Goal: Book appointment/travel/reservation

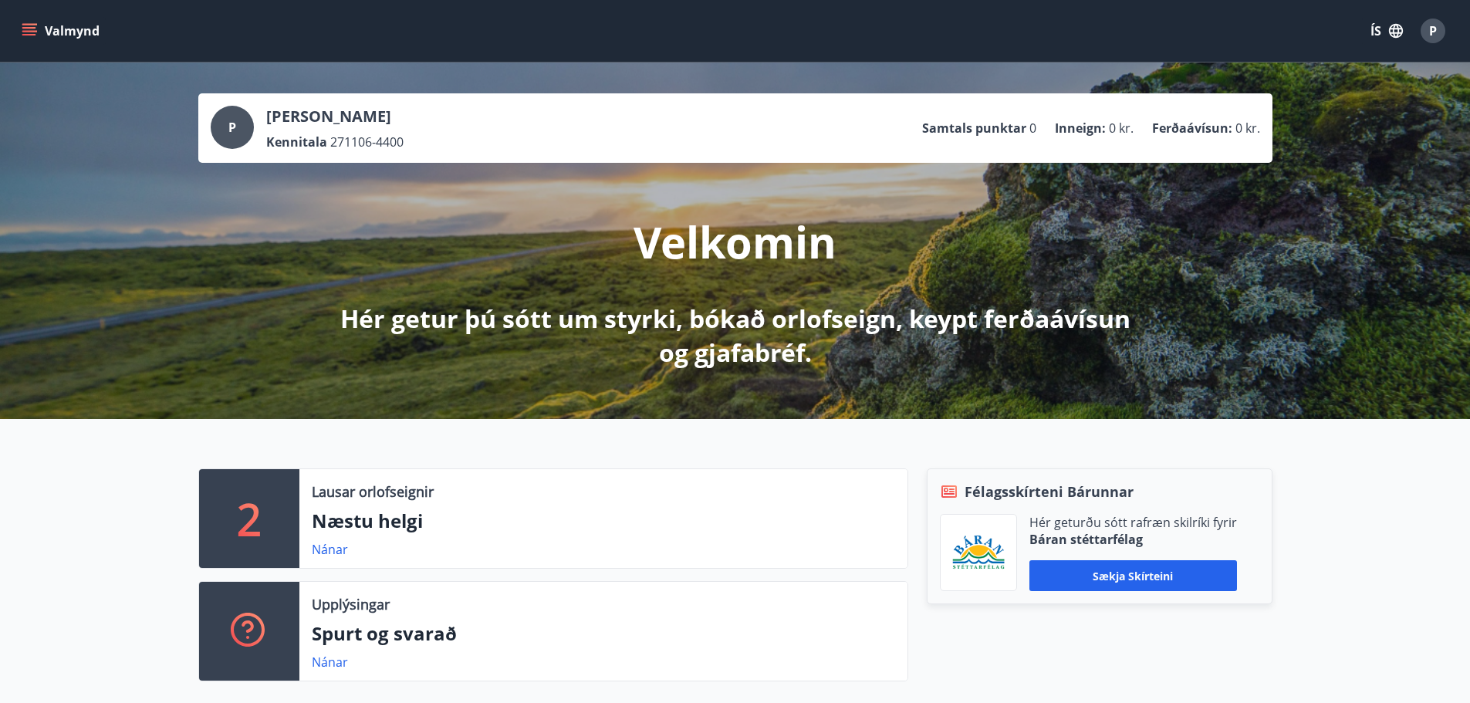
click at [86, 28] on button "Valmynd" at bounding box center [62, 31] width 87 height 28
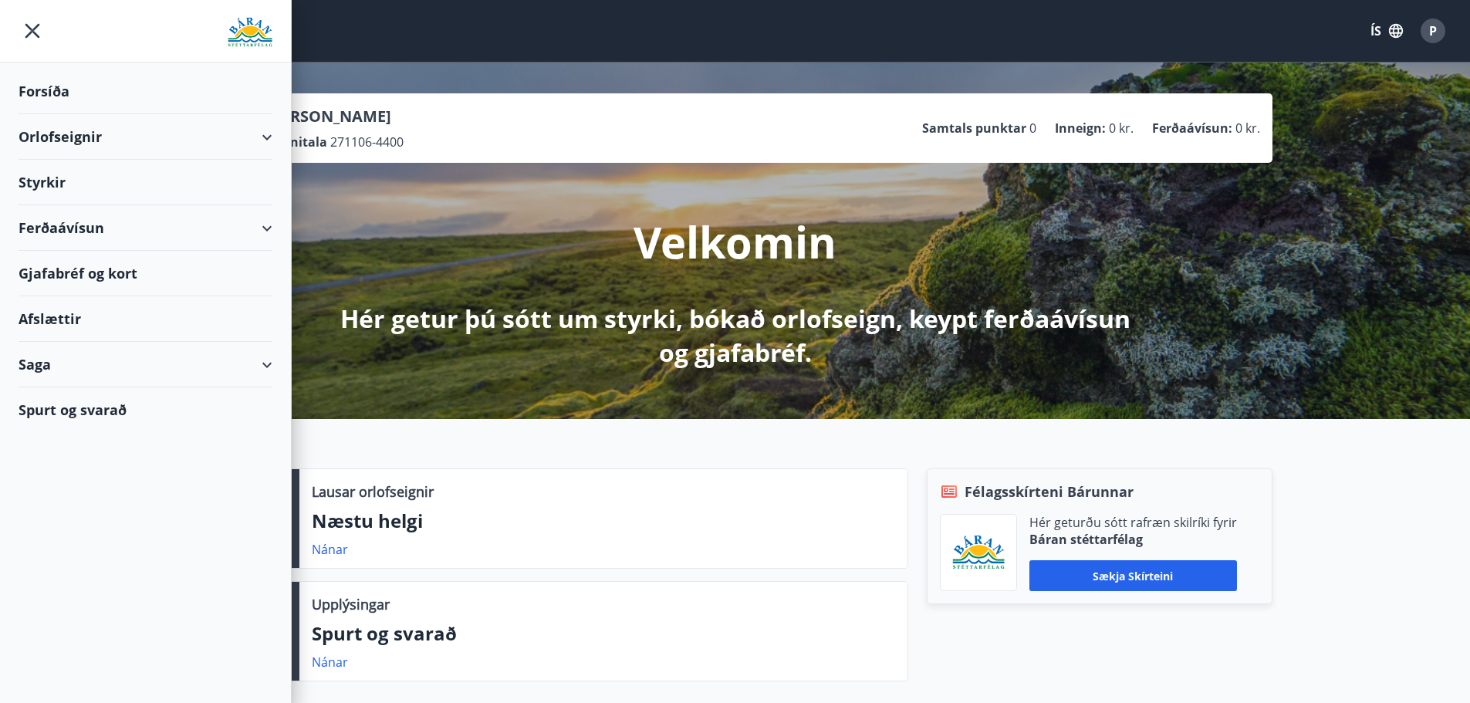
click at [50, 125] on div "Orlofseignir" at bounding box center [146, 137] width 254 height 46
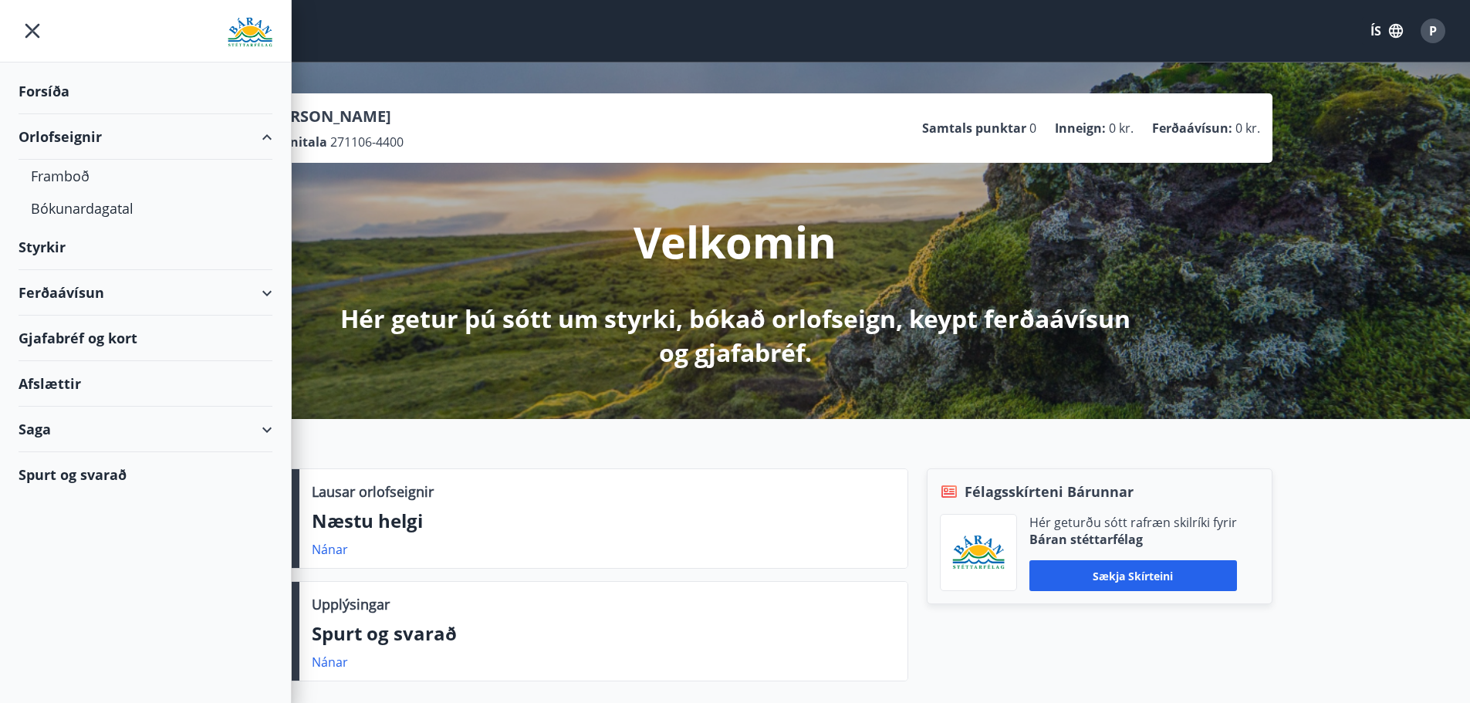
click at [49, 143] on div "Orlofseignir" at bounding box center [146, 137] width 254 height 46
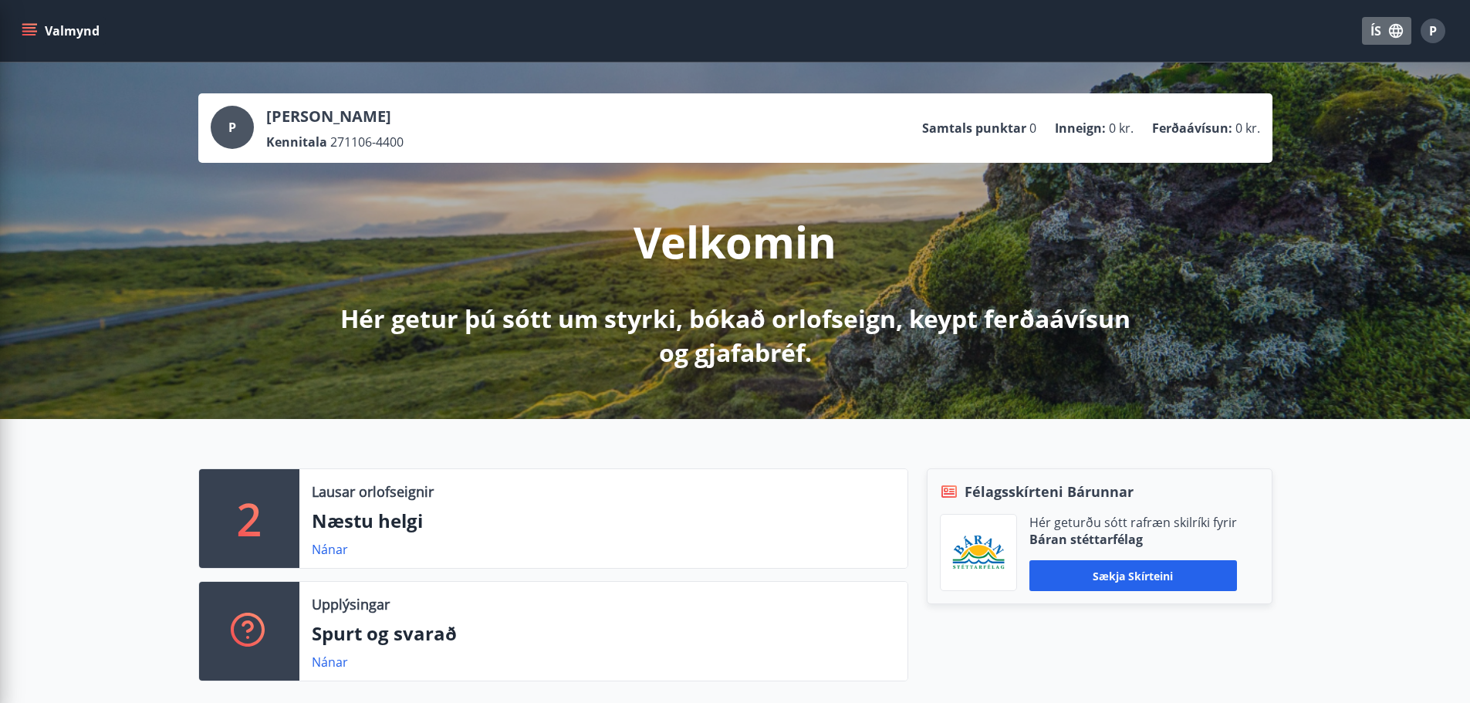
click at [1396, 38] on icon "button" at bounding box center [1396, 31] width 14 height 14
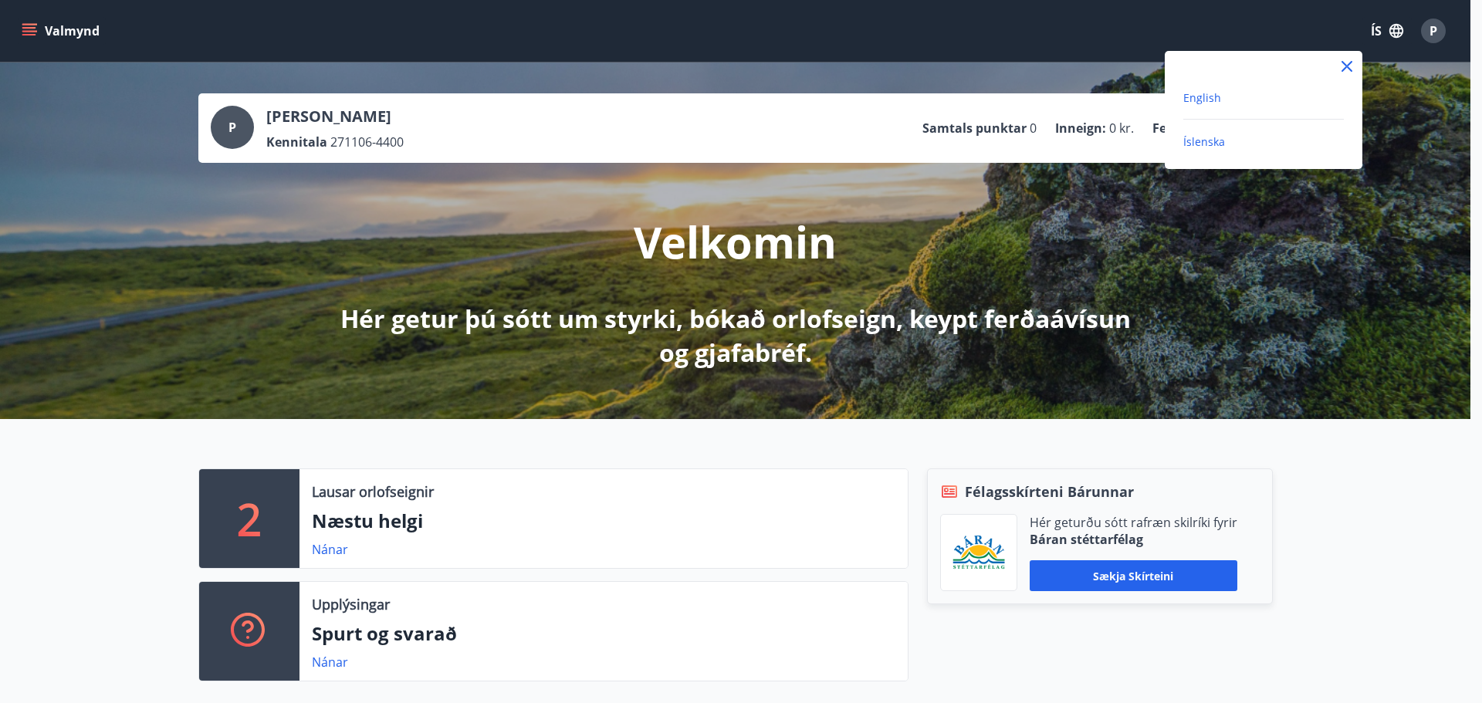
click at [1213, 96] on span "English" at bounding box center [1202, 97] width 38 height 15
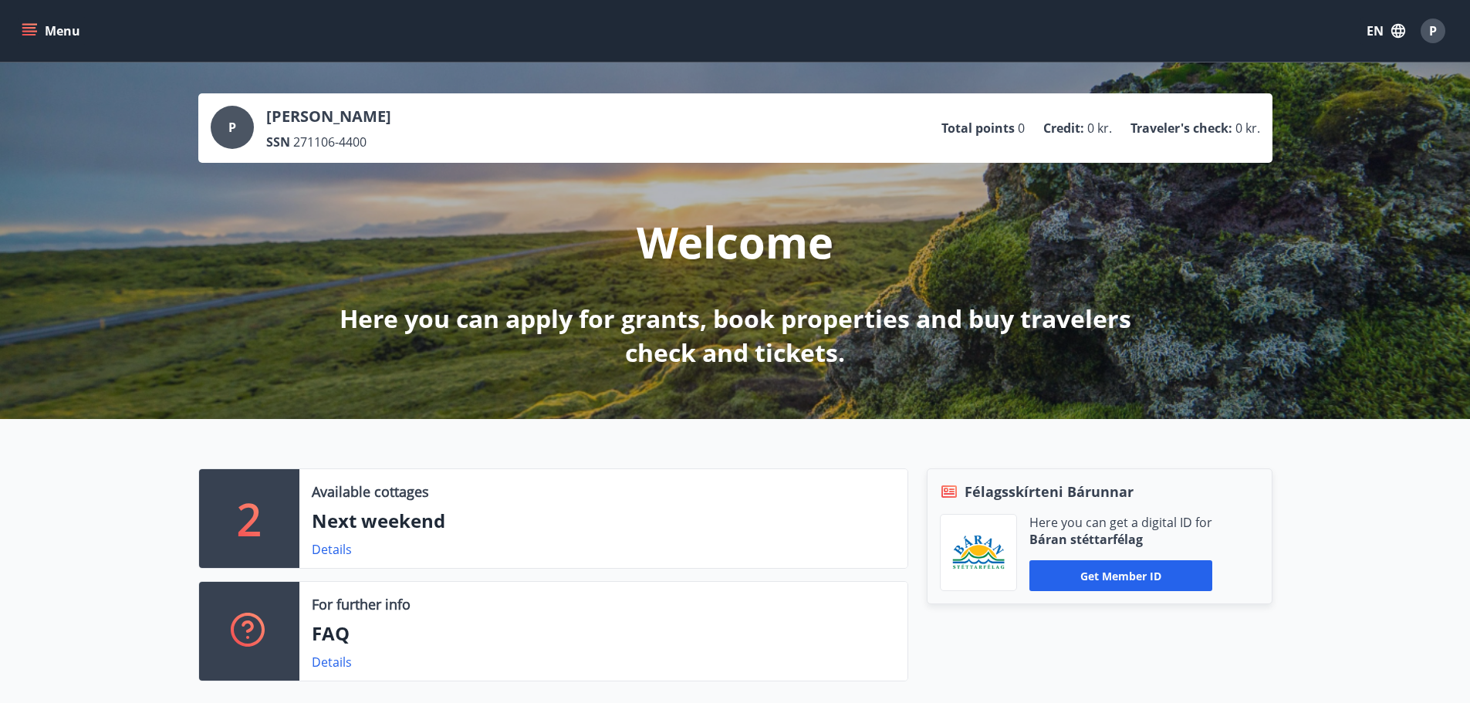
click at [21, 28] on button "Menu" at bounding box center [53, 31] width 68 height 28
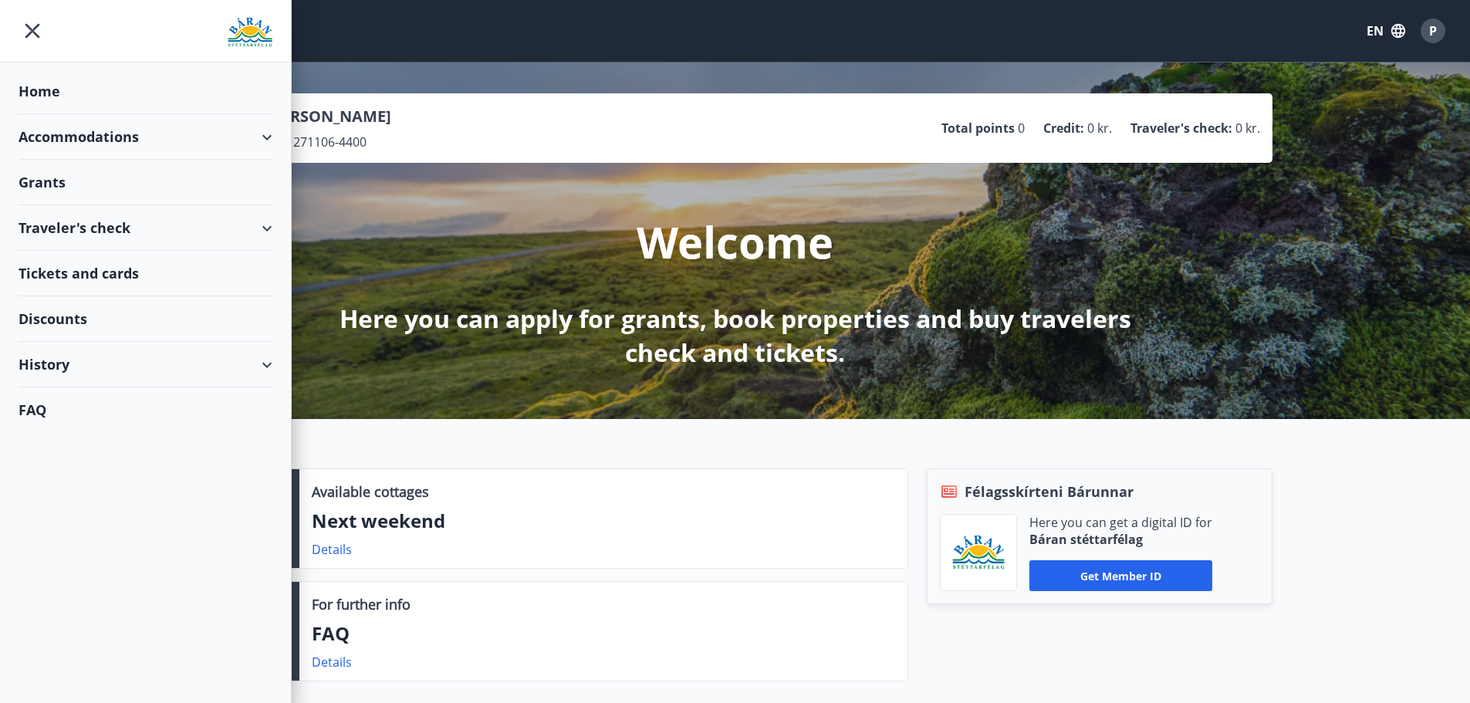
click at [532, 461] on div "2 Available cottages Next weekend Details For further info FAQ Details Félagssk…" at bounding box center [735, 568] width 1470 height 299
